Goal: Check status

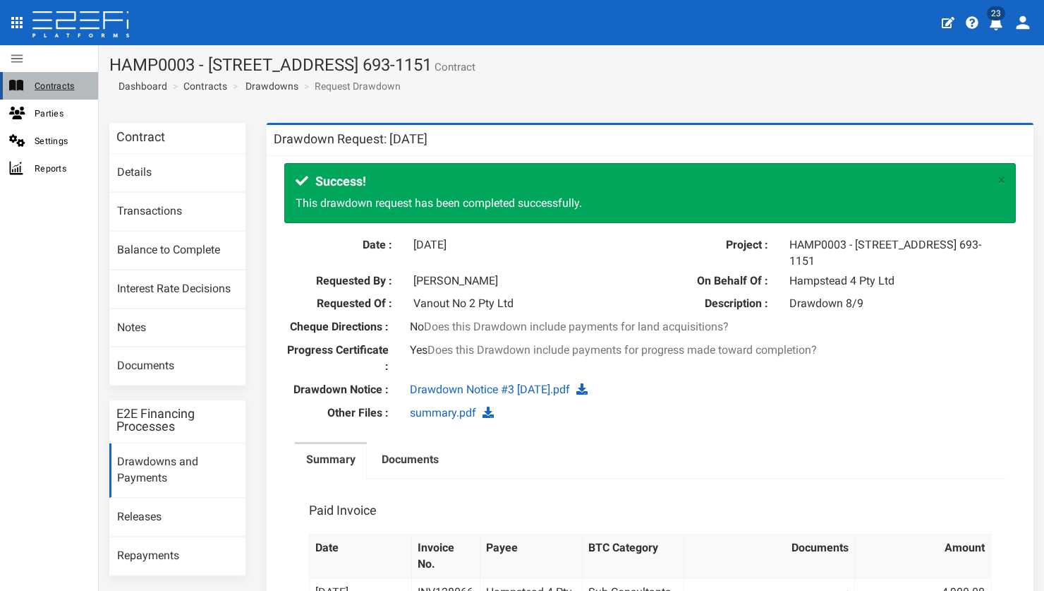
click at [68, 94] on div "Contracts" at bounding box center [49, 86] width 98 height 28
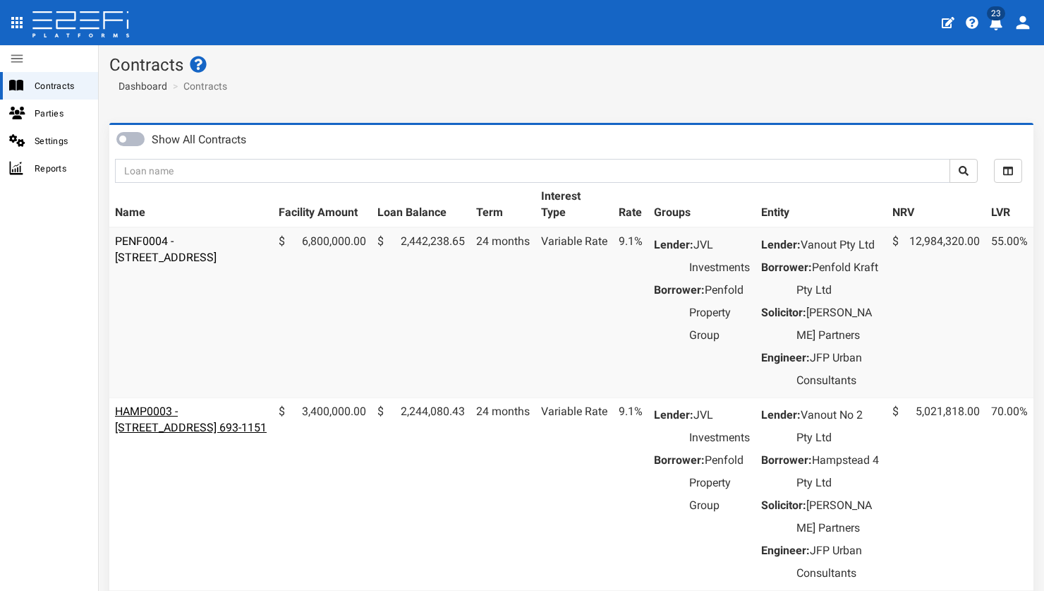
click at [181, 434] on link "HAMP0003 - [STREET_ADDRESS] 693-1151" at bounding box center [191, 419] width 152 height 30
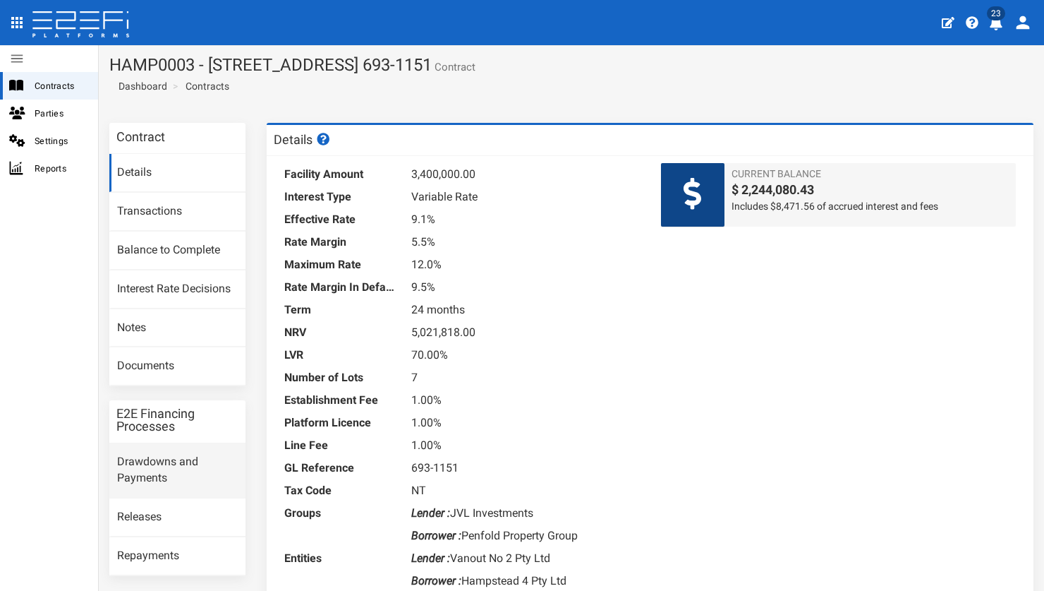
click at [162, 454] on link "Drawdowns and Payments" at bounding box center [177, 470] width 136 height 54
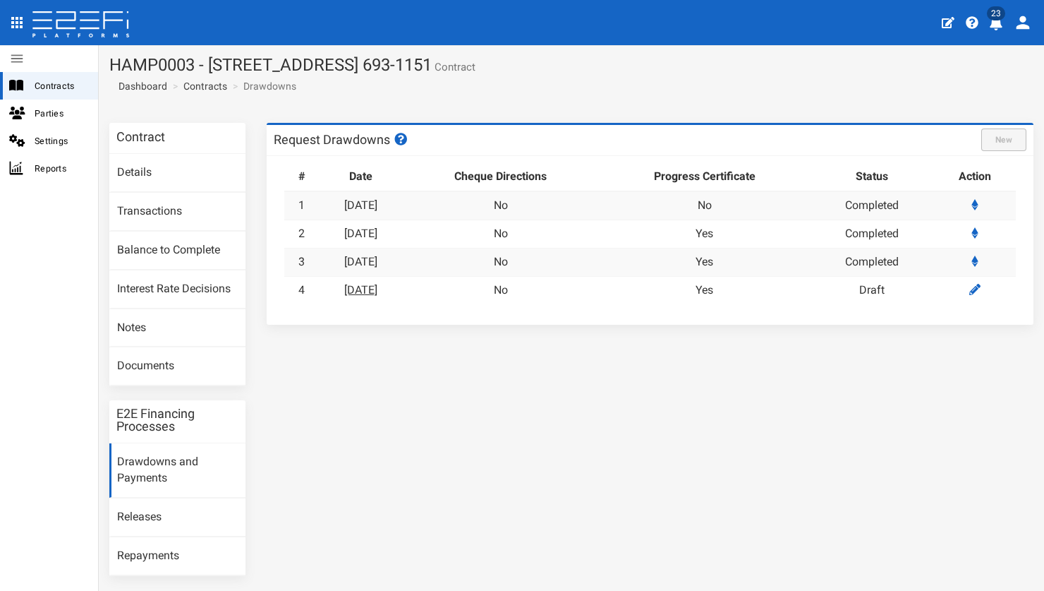
click at [370, 285] on link "[DATE]" at bounding box center [360, 289] width 33 height 13
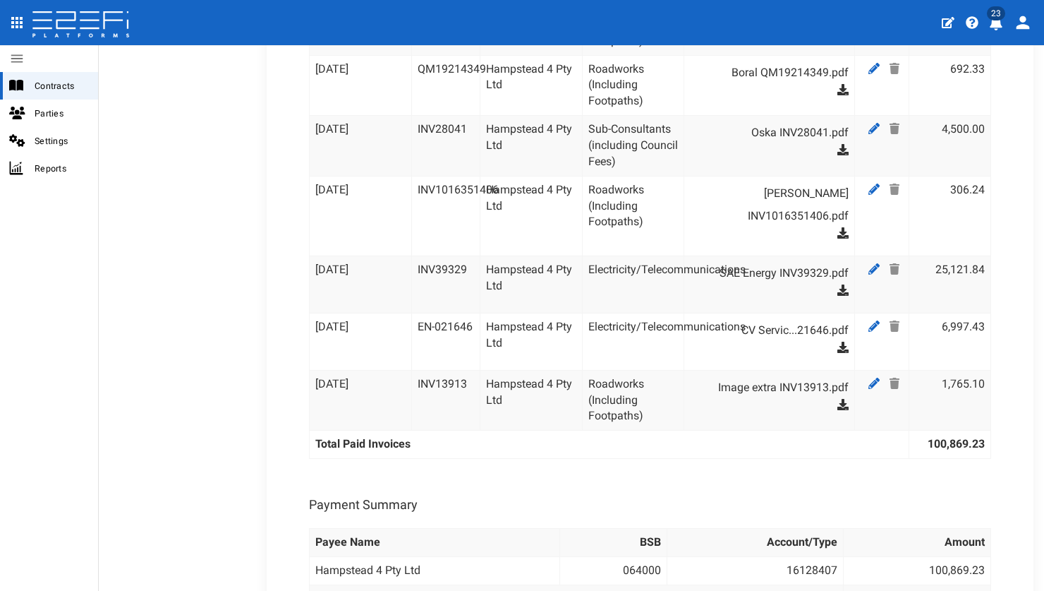
scroll to position [164, 0]
